Goal: Task Accomplishment & Management: Complete application form

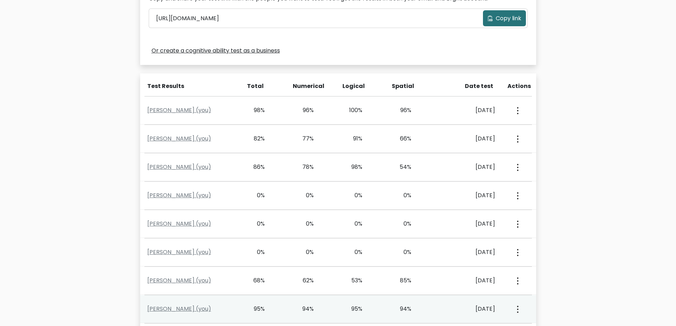
scroll to position [177, 0]
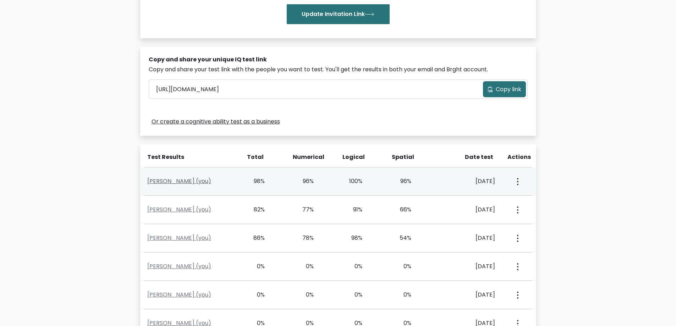
click at [196, 182] on link "Dicky Welther (you)" at bounding box center [179, 181] width 64 height 8
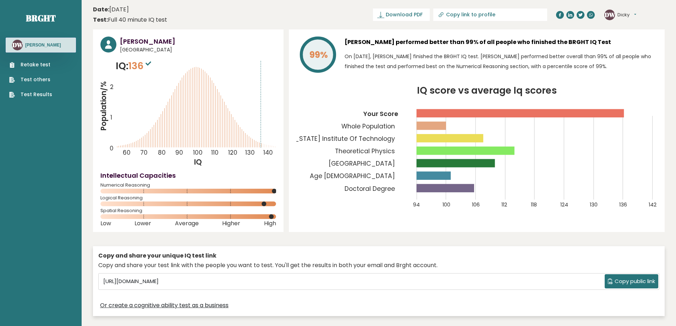
click at [35, 64] on link "Retake test" at bounding box center [30, 64] width 43 height 7
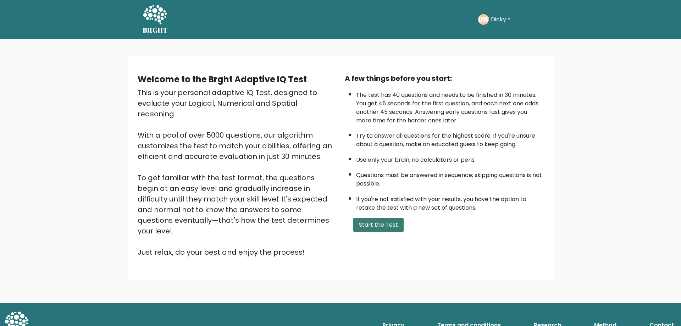
click at [379, 227] on button "Start the Test" at bounding box center [378, 225] width 50 height 14
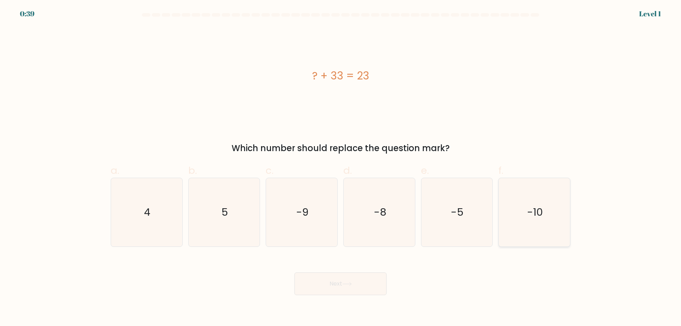
click at [537, 216] on text "-10" at bounding box center [535, 212] width 16 height 14
click at [341, 168] on input "f. -10" at bounding box center [340, 165] width 0 height 5
radio input "true"
click at [349, 290] on button "Next" at bounding box center [340, 283] width 92 height 23
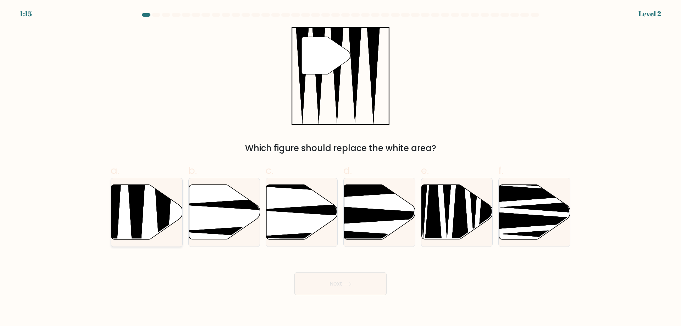
click at [134, 228] on icon at bounding box center [136, 241] width 18 height 141
click at [340, 168] on input "a." at bounding box center [340, 165] width 0 height 5
radio input "true"
click at [332, 287] on button "Next" at bounding box center [340, 283] width 92 height 23
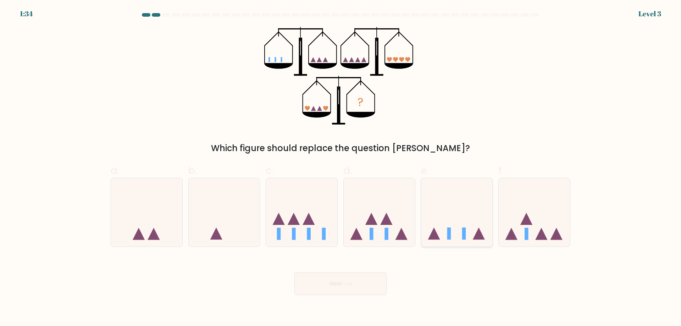
click at [461, 238] on icon at bounding box center [456, 212] width 71 height 59
click at [341, 168] on input "e." at bounding box center [340, 165] width 0 height 5
radio input "true"
click at [345, 285] on icon at bounding box center [347, 284] width 10 height 4
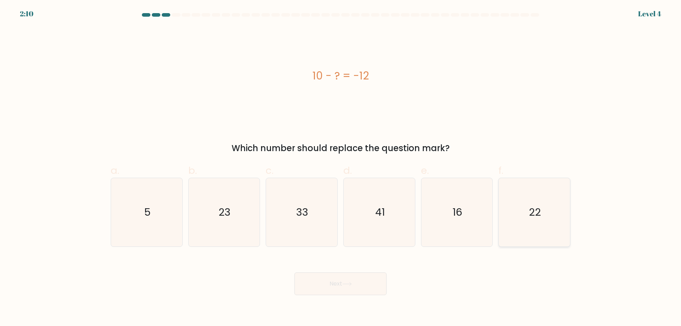
click at [522, 218] on icon "22" at bounding box center [534, 212] width 68 height 68
click at [341, 168] on input "f. 22" at bounding box center [340, 165] width 0 height 5
radio input "true"
click at [342, 285] on button "Next" at bounding box center [340, 283] width 92 height 23
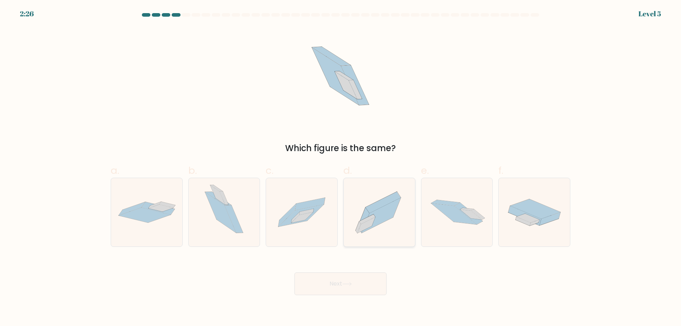
click at [371, 235] on icon at bounding box center [379, 212] width 71 height 63
click at [341, 168] on input "d." at bounding box center [340, 165] width 0 height 5
radio input "true"
click at [351, 288] on button "Next" at bounding box center [340, 283] width 92 height 23
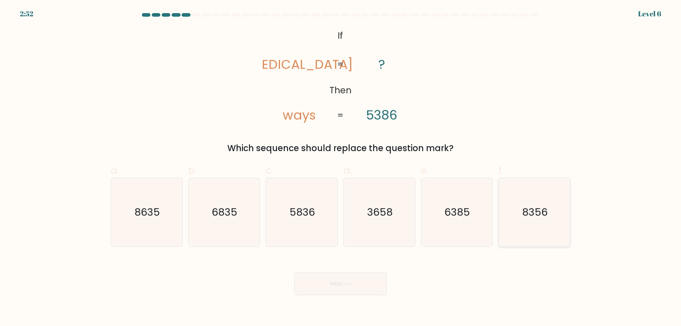
click at [532, 227] on icon "8356" at bounding box center [534, 212] width 68 height 68
click at [341, 168] on input "f. 8356" at bounding box center [340, 165] width 0 height 5
radio input "true"
click at [364, 282] on button "Next" at bounding box center [340, 283] width 92 height 23
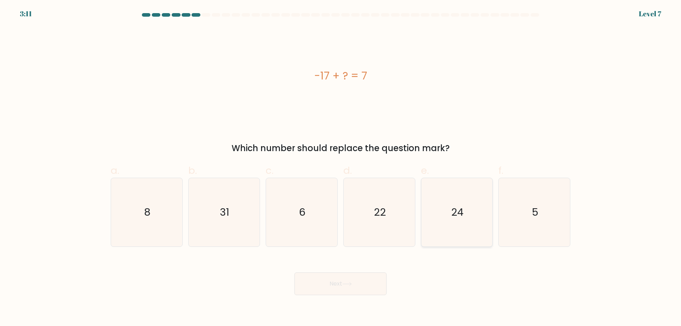
click at [454, 207] on text "24" at bounding box center [457, 212] width 12 height 14
click at [341, 168] on input "e. 24" at bounding box center [340, 165] width 0 height 5
radio input "true"
click at [352, 283] on icon at bounding box center [347, 284] width 10 height 4
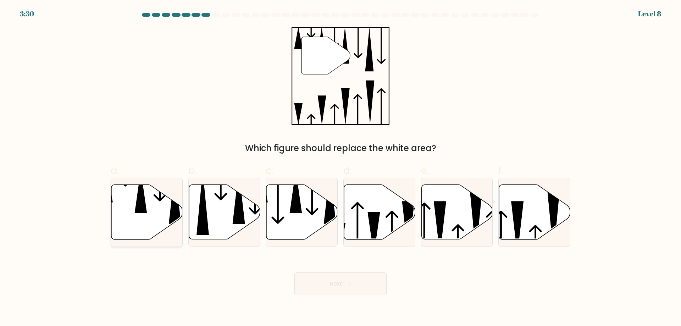
click at [157, 220] on icon at bounding box center [146, 212] width 71 height 55
click at [340, 168] on input "a." at bounding box center [340, 165] width 0 height 5
radio input "true"
click at [345, 285] on icon at bounding box center [347, 284] width 10 height 4
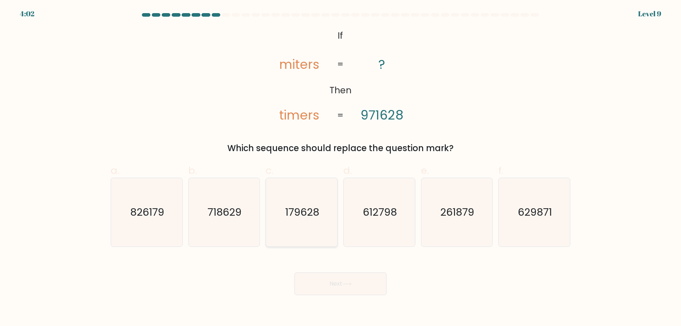
click at [310, 228] on icon "179628" at bounding box center [301, 212] width 68 height 68
click at [340, 168] on input "c. 179628" at bounding box center [340, 165] width 0 height 5
radio input "true"
click at [351, 286] on button "Next" at bounding box center [340, 283] width 92 height 23
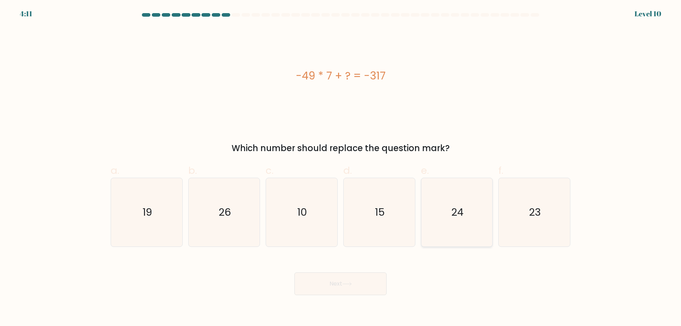
click at [440, 224] on icon "24" at bounding box center [456, 212] width 68 height 68
click at [341, 168] on input "e. 24" at bounding box center [340, 165] width 0 height 5
radio input "true"
click at [346, 284] on icon at bounding box center [347, 284] width 10 height 4
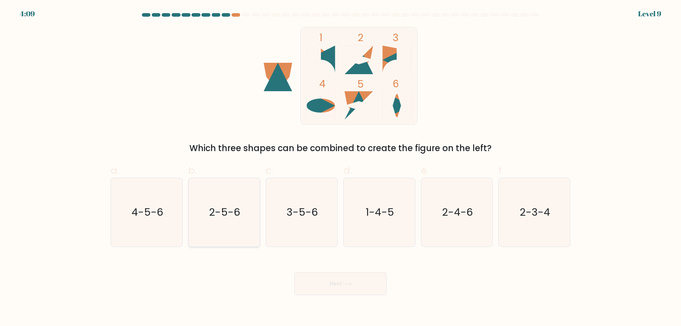
click at [205, 213] on icon "2-5-6" at bounding box center [224, 212] width 68 height 68
click at [340, 168] on input "b. 2-5-6" at bounding box center [340, 165] width 0 height 5
radio input "true"
click at [329, 286] on button "Next" at bounding box center [340, 283] width 92 height 23
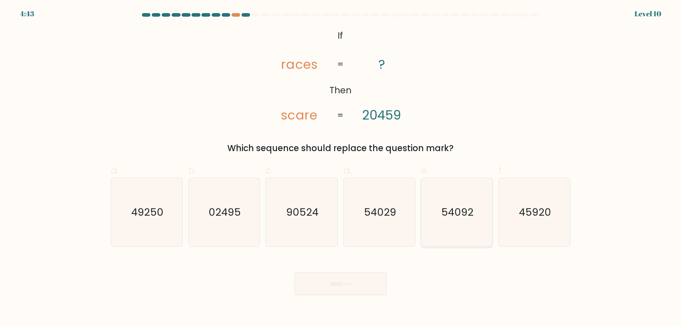
click at [441, 219] on text "54092" at bounding box center [457, 212] width 32 height 14
click at [341, 168] on input "e. 54092" at bounding box center [340, 165] width 0 height 5
radio input "true"
click at [345, 284] on icon at bounding box center [347, 284] width 10 height 4
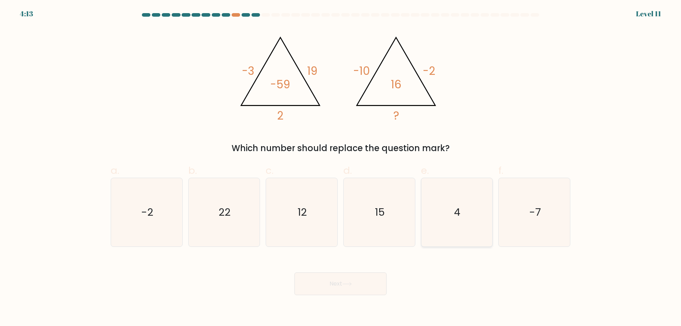
click at [449, 222] on icon "4" at bounding box center [456, 212] width 68 height 68
click at [341, 168] on input "e. 4" at bounding box center [340, 165] width 0 height 5
radio input "true"
click at [335, 285] on button "Next" at bounding box center [340, 283] width 92 height 23
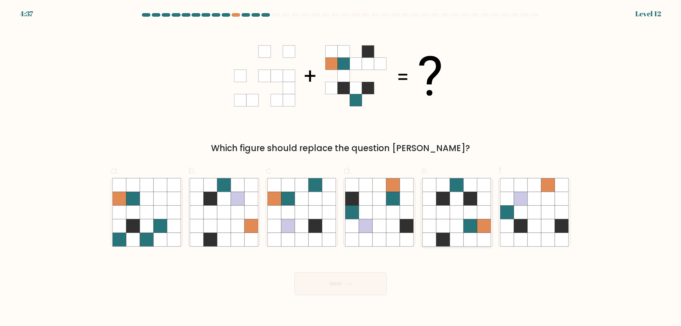
click at [455, 216] on icon at bounding box center [456, 211] width 13 height 13
click at [341, 168] on input "e." at bounding box center [340, 165] width 0 height 5
radio input "true"
click at [356, 282] on button "Next" at bounding box center [340, 283] width 92 height 23
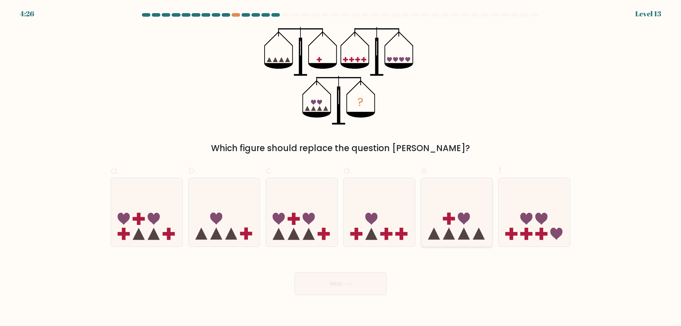
drag, startPoint x: 454, startPoint y: 220, endPoint x: 465, endPoint y: 236, distance: 19.9
click at [455, 220] on rect at bounding box center [449, 219] width 12 height 4
click at [341, 168] on input "e." at bounding box center [340, 165] width 0 height 5
radio input "true"
click at [347, 285] on icon at bounding box center [347, 284] width 10 height 4
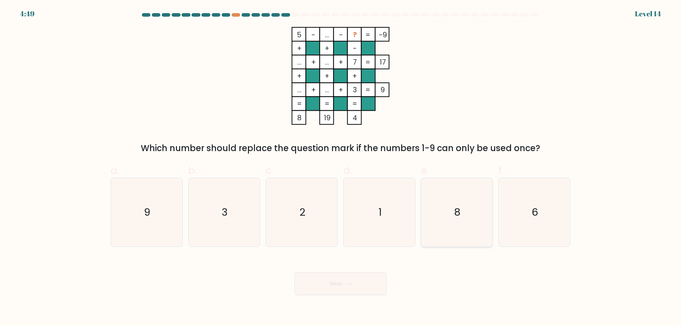
click at [467, 227] on icon "8" at bounding box center [456, 212] width 68 height 68
click at [341, 168] on input "e. 8" at bounding box center [340, 165] width 0 height 5
radio input "true"
click at [348, 285] on icon at bounding box center [347, 284] width 10 height 4
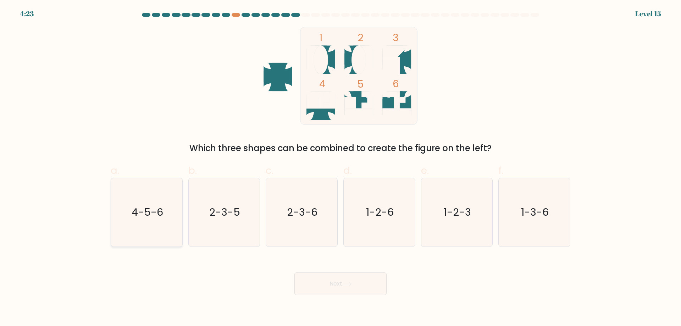
click at [140, 219] on text "4-5-6" at bounding box center [148, 212] width 32 height 14
click at [340, 168] on input "a. 4-5-6" at bounding box center [340, 165] width 0 height 5
radio input "true"
click at [341, 284] on button "Next" at bounding box center [340, 283] width 92 height 23
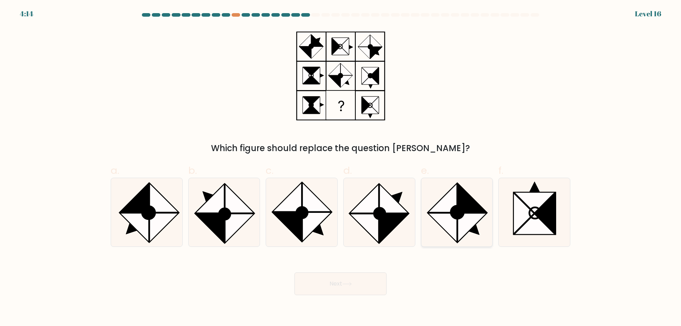
click at [473, 224] on icon at bounding box center [472, 227] width 29 height 29
click at [341, 168] on input "e." at bounding box center [340, 165] width 0 height 5
radio input "true"
click at [340, 284] on button "Next" at bounding box center [340, 283] width 92 height 23
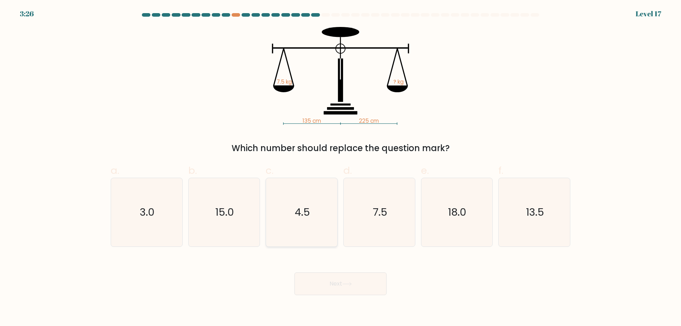
click at [302, 229] on icon "4.5" at bounding box center [301, 212] width 68 height 68
click at [340, 168] on input "c. 4.5" at bounding box center [340, 165] width 0 height 5
radio input "true"
click at [337, 284] on button "Next" at bounding box center [340, 283] width 92 height 23
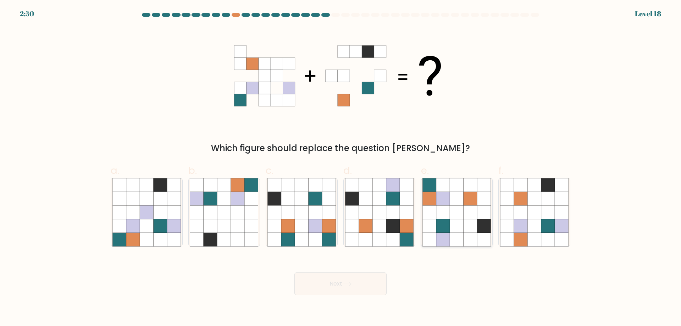
click at [452, 224] on icon at bounding box center [456, 225] width 13 height 13
click at [341, 168] on input "e." at bounding box center [340, 165] width 0 height 5
radio input "true"
click at [340, 284] on button "Next" at bounding box center [340, 283] width 92 height 23
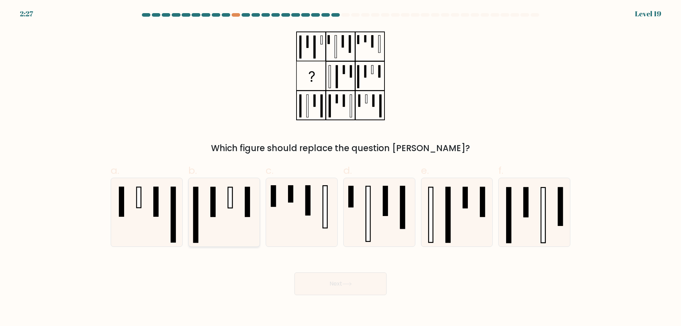
click at [212, 207] on rect at bounding box center [213, 201] width 4 height 29
click at [340, 168] on input "b." at bounding box center [340, 165] width 0 height 5
radio input "true"
click at [341, 286] on button "Next" at bounding box center [340, 283] width 92 height 23
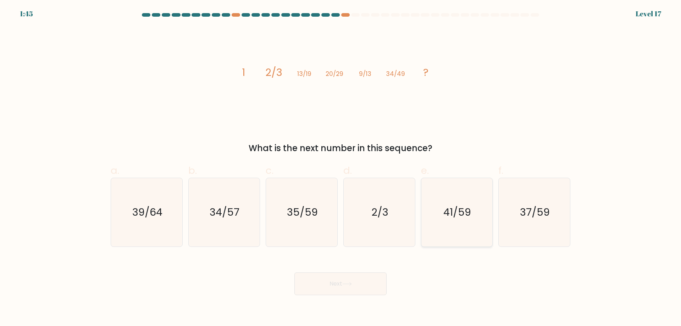
click at [451, 218] on text "41/59" at bounding box center [458, 212] width 28 height 14
click at [341, 168] on input "e. 41/59" at bounding box center [340, 165] width 0 height 5
radio input "true"
click at [334, 286] on button "Next" at bounding box center [340, 283] width 92 height 23
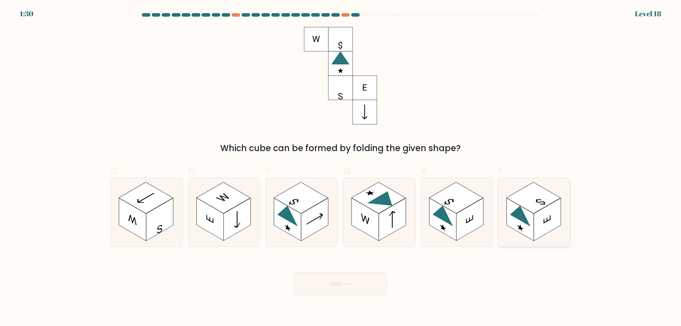
click at [543, 224] on rect at bounding box center [547, 219] width 27 height 43
click at [341, 168] on input "f." at bounding box center [340, 165] width 0 height 5
radio input "true"
click at [334, 282] on button "Next" at bounding box center [340, 283] width 92 height 23
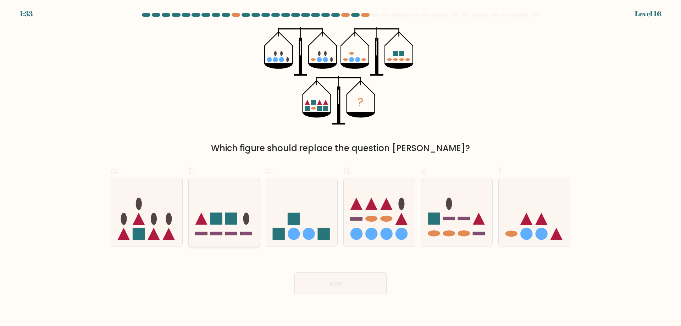
click at [221, 225] on icon at bounding box center [224, 212] width 71 height 59
click at [340, 168] on input "b." at bounding box center [340, 165] width 0 height 5
radio input "true"
click at [347, 283] on icon at bounding box center [347, 284] width 10 height 4
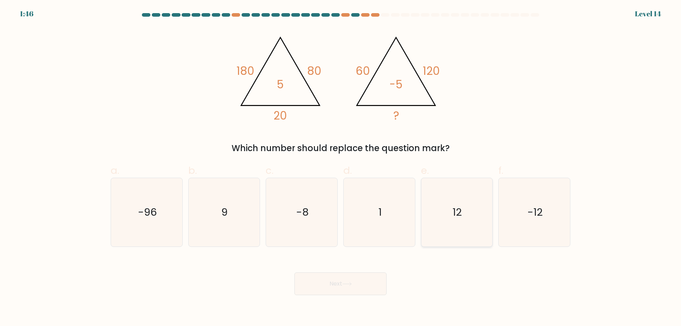
click at [466, 216] on icon "12" at bounding box center [456, 212] width 68 height 68
click at [341, 168] on input "e. 12" at bounding box center [340, 165] width 0 height 5
radio input "true"
click at [341, 284] on button "Next" at bounding box center [340, 283] width 92 height 23
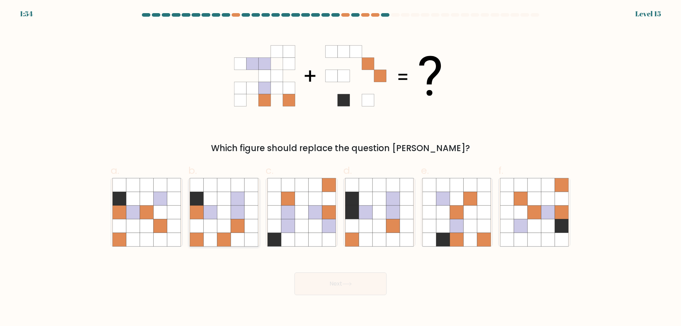
click at [223, 231] on icon at bounding box center [223, 225] width 13 height 13
click at [340, 168] on input "b." at bounding box center [340, 165] width 0 height 5
radio input "true"
click at [347, 283] on icon at bounding box center [347, 284] width 10 height 4
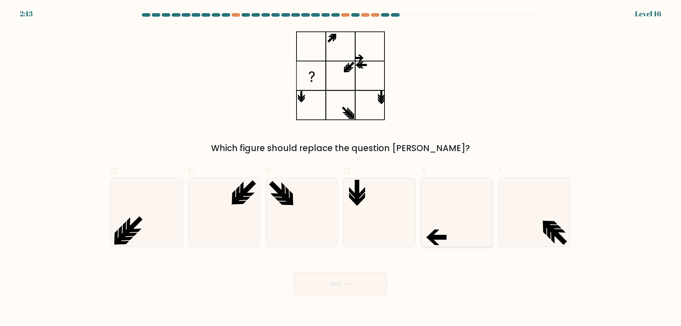
drag, startPoint x: 445, startPoint y: 227, endPoint x: 445, endPoint y: 243, distance: 16.0
click at [445, 227] on icon at bounding box center [456, 212] width 68 height 68
click at [341, 168] on input "e." at bounding box center [340, 165] width 0 height 5
radio input "true"
click at [335, 283] on button "Next" at bounding box center [340, 283] width 92 height 23
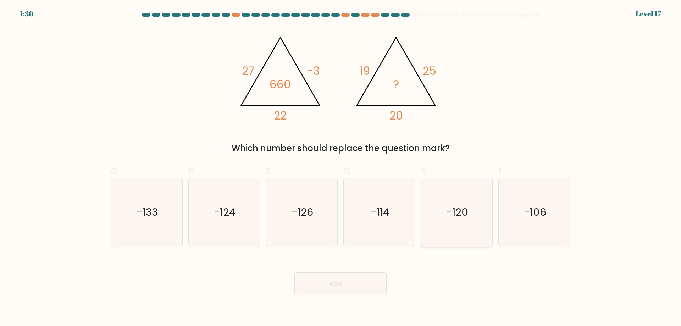
click at [459, 237] on icon "-120" at bounding box center [456, 212] width 68 height 68
click at [341, 168] on input "e. -120" at bounding box center [340, 165] width 0 height 5
radio input "true"
click at [351, 283] on icon at bounding box center [347, 284] width 10 height 4
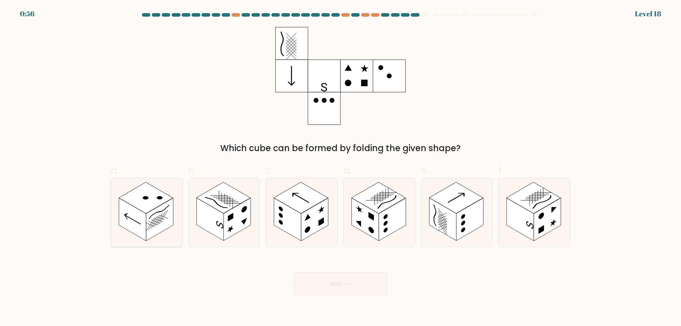
click at [154, 224] on rect at bounding box center [159, 219] width 27 height 43
click at [340, 168] on input "a." at bounding box center [340, 165] width 0 height 5
radio input "true"
click at [343, 284] on button "Next" at bounding box center [340, 283] width 92 height 23
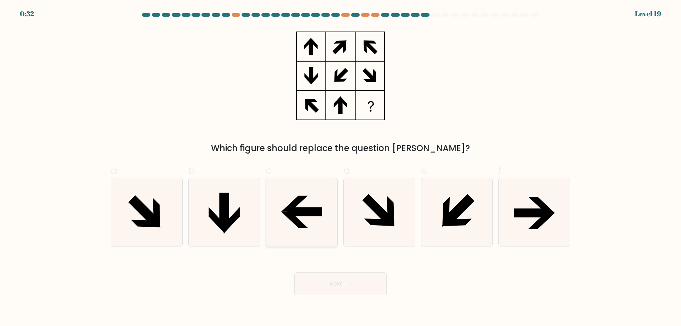
click at [300, 217] on icon at bounding box center [301, 212] width 68 height 68
click at [340, 168] on input "c." at bounding box center [340, 165] width 0 height 5
radio input "true"
click at [343, 282] on button "Next" at bounding box center [340, 283] width 92 height 23
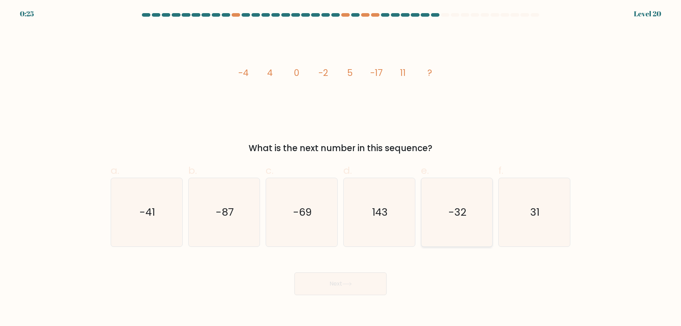
click at [461, 221] on icon "-32" at bounding box center [456, 212] width 68 height 68
click at [341, 168] on input "e. -32" at bounding box center [340, 165] width 0 height 5
radio input "true"
click at [346, 284] on icon at bounding box center [347, 283] width 9 height 3
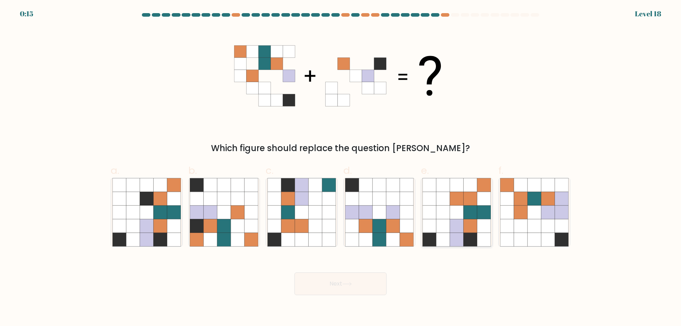
click at [448, 215] on icon at bounding box center [442, 211] width 13 height 13
click at [341, 168] on input "e." at bounding box center [340, 165] width 0 height 5
radio input "true"
click at [338, 286] on button "Next" at bounding box center [340, 283] width 92 height 23
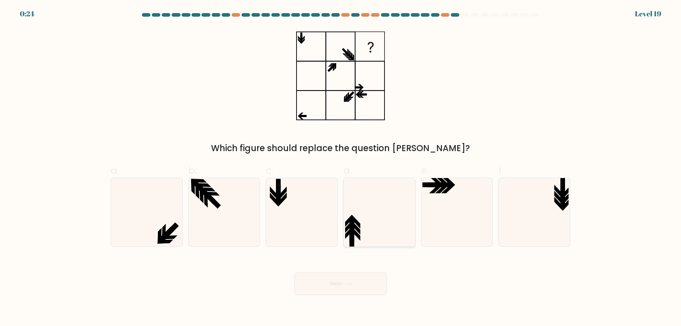
click at [345, 228] on icon at bounding box center [347, 228] width 9 height 14
click at [341, 168] on input "d." at bounding box center [340, 165] width 0 height 5
radio input "true"
click at [342, 285] on button "Next" at bounding box center [340, 283] width 92 height 23
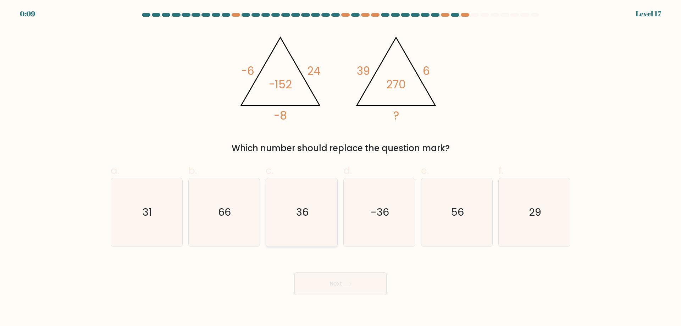
click at [313, 216] on icon "36" at bounding box center [301, 212] width 68 height 68
click at [340, 168] on input "c. 36" at bounding box center [340, 165] width 0 height 5
radio input "true"
click at [349, 285] on icon at bounding box center [347, 284] width 10 height 4
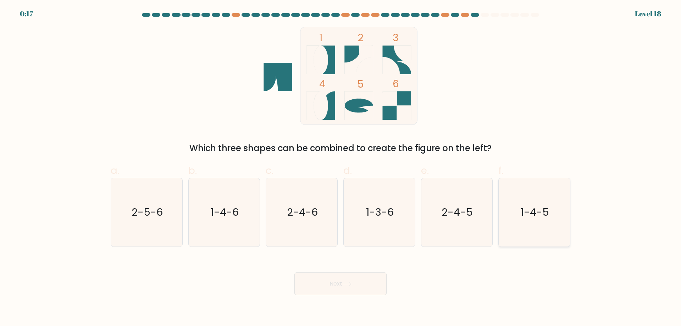
click at [524, 220] on icon "1-4-5" at bounding box center [534, 212] width 68 height 68
click at [341, 168] on input "f. 1-4-5" at bounding box center [340, 165] width 0 height 5
radio input "true"
click at [345, 286] on button "Next" at bounding box center [340, 283] width 92 height 23
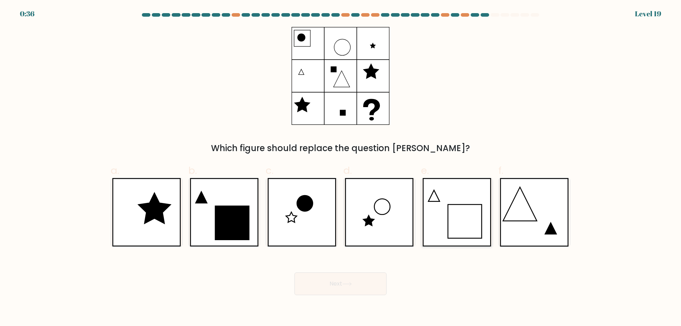
click at [453, 222] on icon at bounding box center [456, 212] width 69 height 68
click at [341, 168] on input "e." at bounding box center [340, 165] width 0 height 5
radio input "true"
click at [333, 283] on button "Next" at bounding box center [340, 283] width 92 height 23
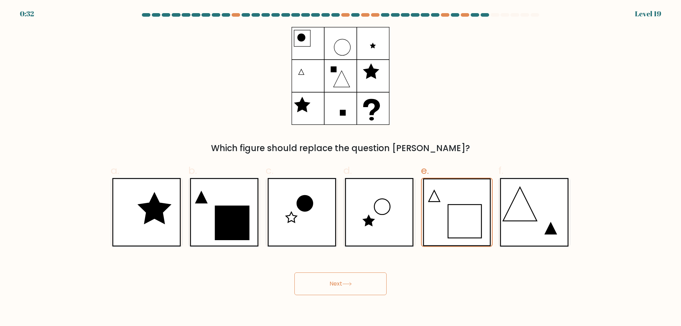
click at [333, 284] on button "Next" at bounding box center [340, 283] width 92 height 23
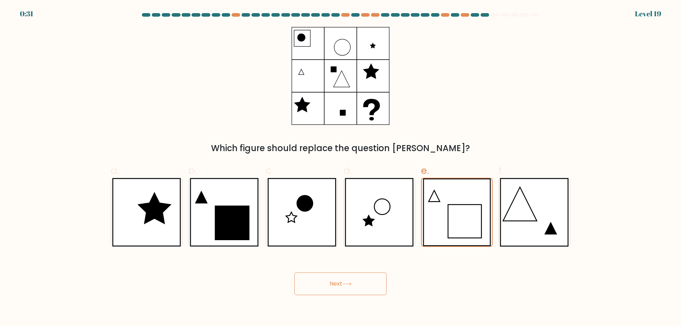
click at [333, 284] on button "Next" at bounding box center [340, 283] width 92 height 23
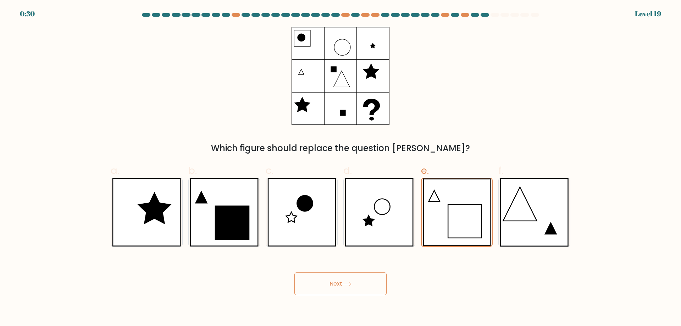
click at [333, 284] on button "Next" at bounding box center [340, 283] width 92 height 23
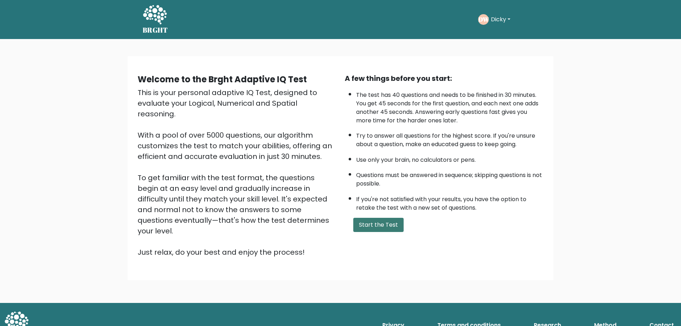
click at [374, 225] on button "Start the Test" at bounding box center [378, 225] width 50 height 14
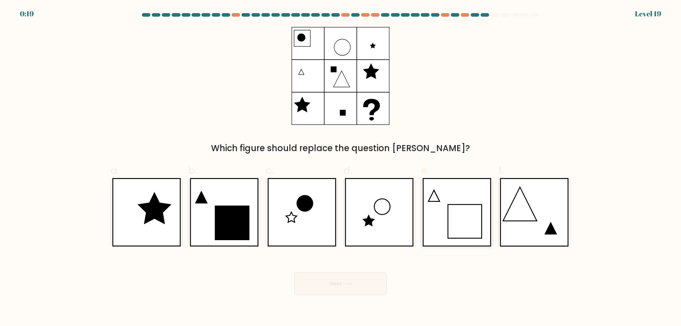
click at [475, 224] on icon at bounding box center [456, 212] width 69 height 68
click at [341, 168] on input "e." at bounding box center [340, 165] width 0 height 5
radio input "true"
click at [348, 286] on button "Next" at bounding box center [340, 283] width 92 height 23
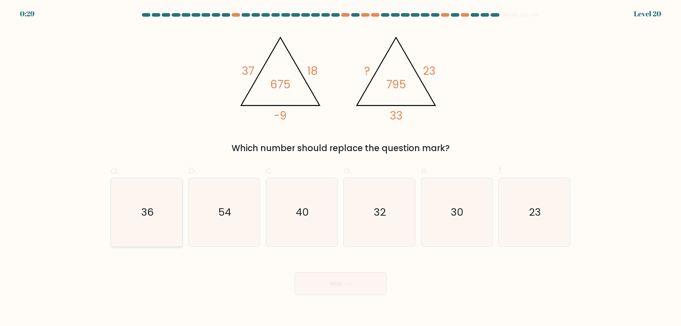
click at [138, 215] on icon "36" at bounding box center [146, 212] width 68 height 68
click at [340, 168] on input "a. 36" at bounding box center [340, 165] width 0 height 5
radio input "true"
click at [345, 286] on icon at bounding box center [347, 284] width 10 height 4
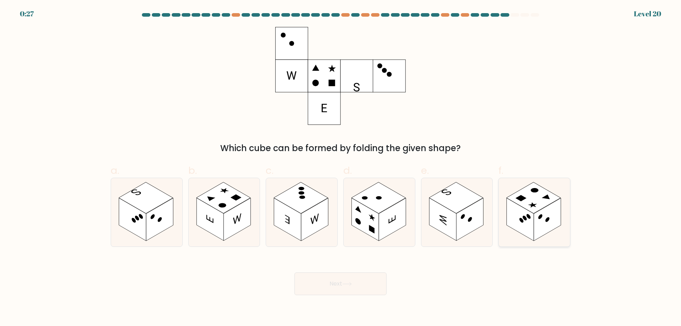
click at [534, 222] on rect at bounding box center [520, 219] width 27 height 43
click at [341, 168] on input "f." at bounding box center [340, 165] width 0 height 5
radio input "true"
click at [339, 284] on button "Next" at bounding box center [340, 283] width 92 height 23
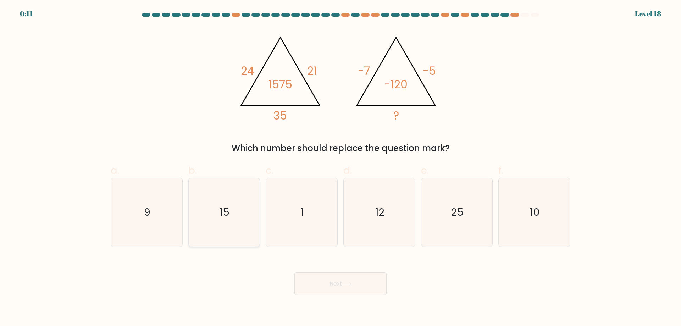
click at [224, 230] on icon "15" at bounding box center [224, 212] width 68 height 68
click at [340, 168] on input "b. 15" at bounding box center [340, 165] width 0 height 5
radio input "true"
click at [346, 285] on icon at bounding box center [347, 284] width 10 height 4
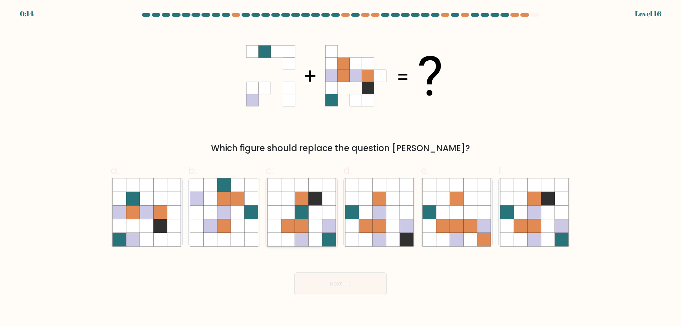
click at [309, 238] on icon at bounding box center [314, 239] width 13 height 13
click at [340, 168] on input "c." at bounding box center [340, 165] width 0 height 5
radio input "true"
click at [340, 283] on button "Next" at bounding box center [340, 283] width 92 height 23
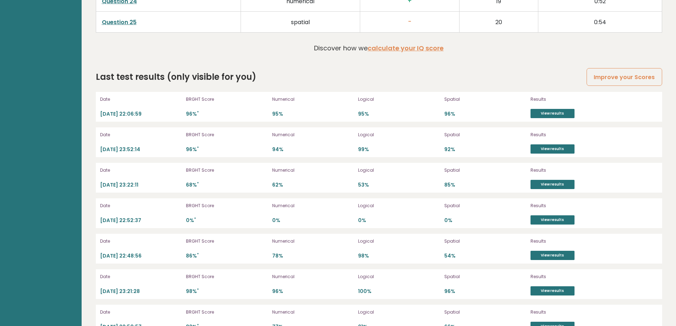
scroll to position [1733, 0]
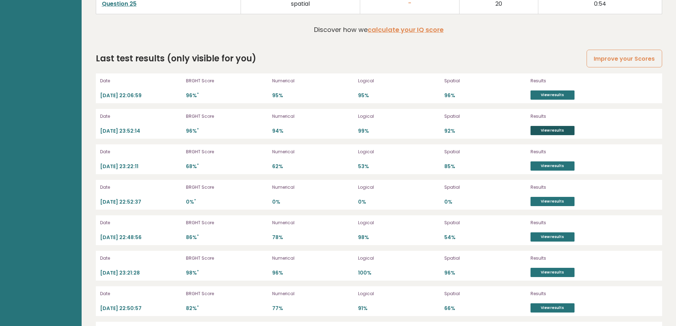
click at [562, 132] on link "View results" at bounding box center [552, 130] width 44 height 9
click at [550, 95] on link "View results" at bounding box center [552, 94] width 44 height 9
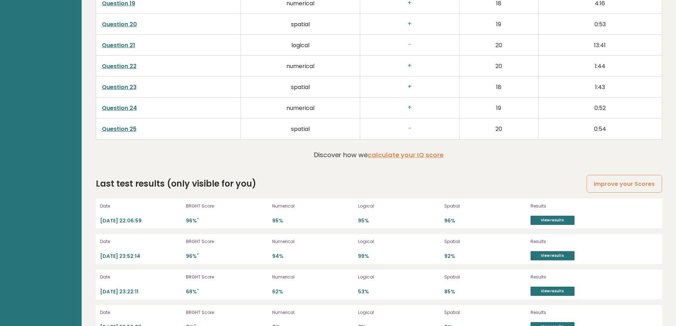
scroll to position [1593, 0]
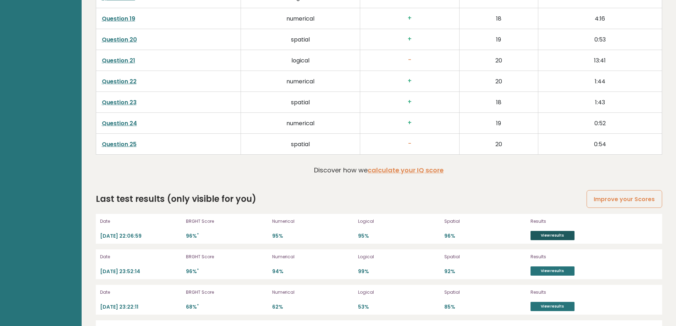
click at [556, 234] on link "View results" at bounding box center [552, 235] width 44 height 9
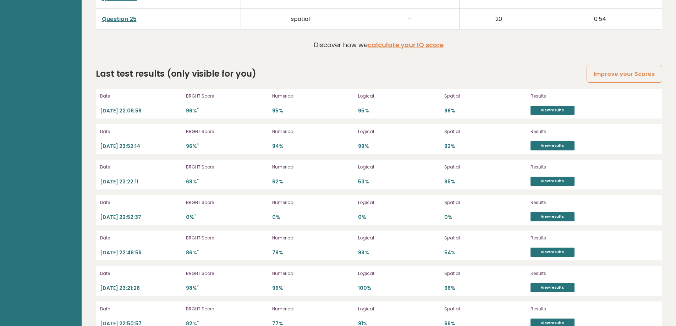
scroll to position [1735, 0]
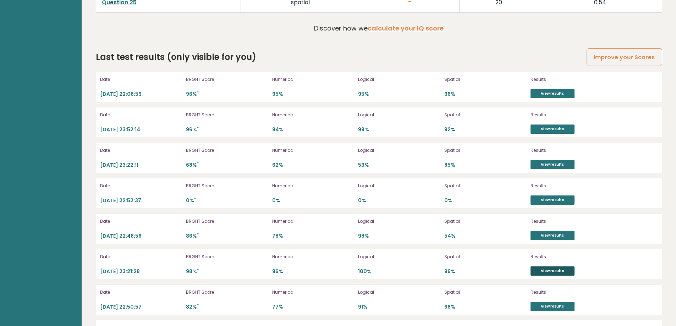
click at [559, 269] on link "View results" at bounding box center [552, 270] width 44 height 9
